Goal: Browse casually: Explore the website without a specific task or goal

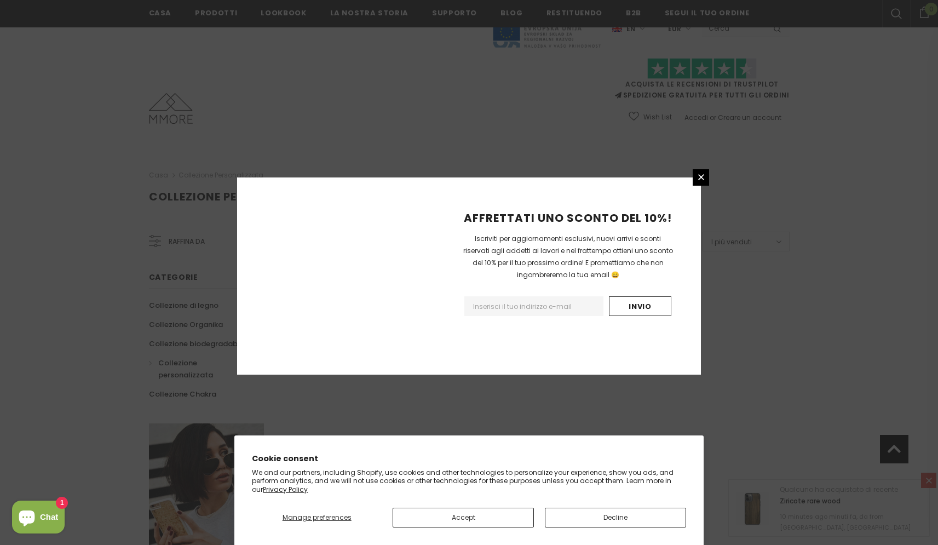
scroll to position [577, 0]
